Goal: Task Accomplishment & Management: Manage account settings

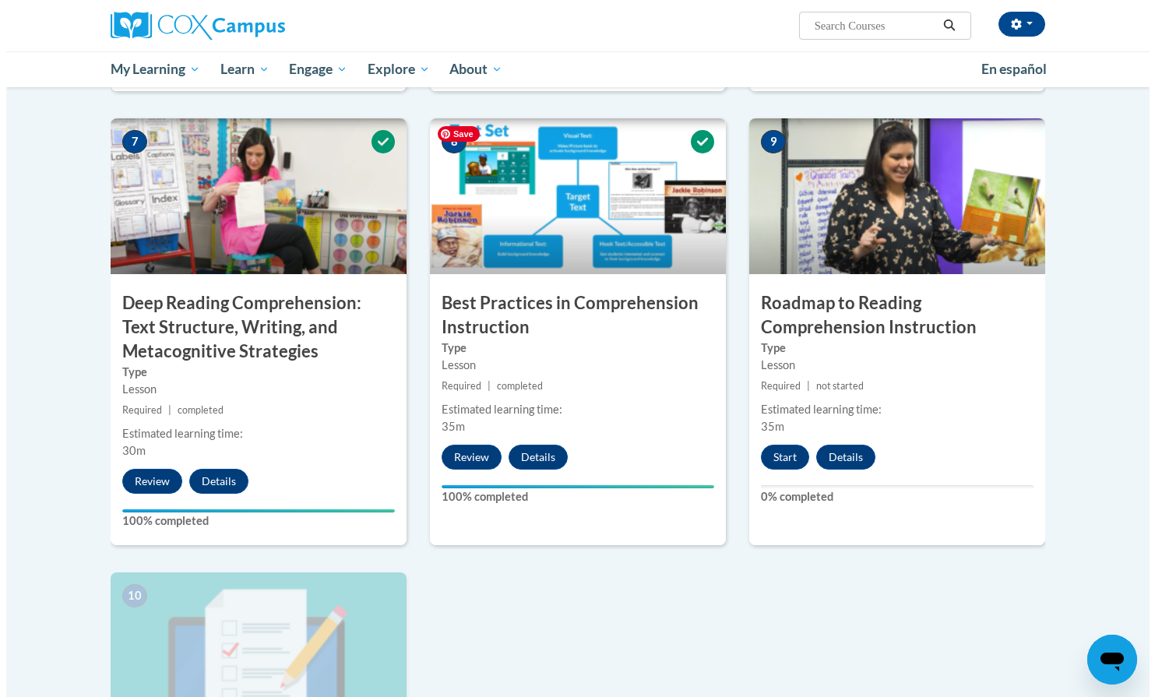
scroll to position [1347, 0]
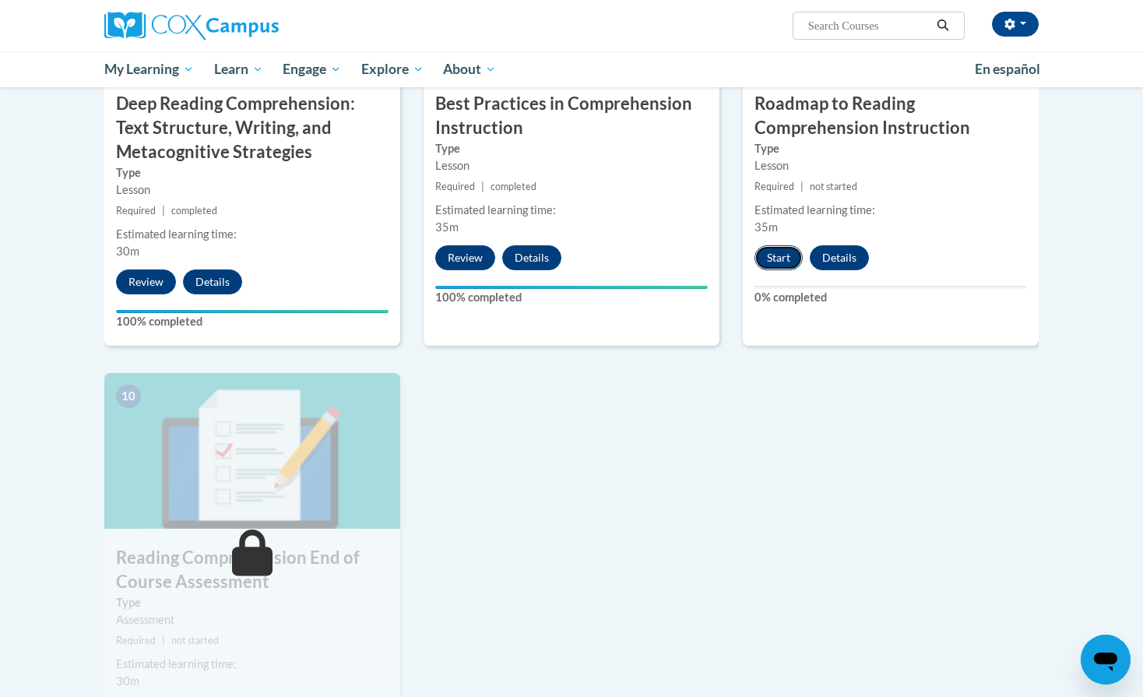
click at [779, 265] on button "Start" at bounding box center [779, 257] width 48 height 25
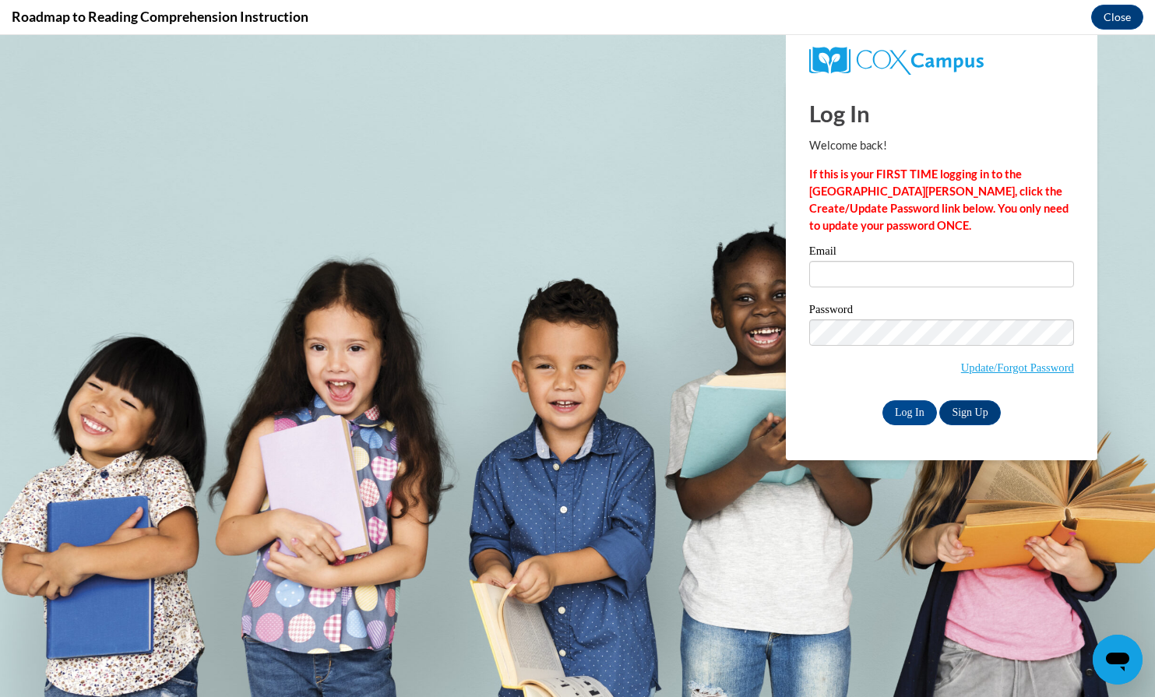
scroll to position [0, 0]
type input "[PERSON_NAME][EMAIL_ADDRESS][DOMAIN_NAME]"
click at [911, 413] on input "Log In" at bounding box center [909, 412] width 55 height 25
